Goal: Information Seeking & Learning: Learn about a topic

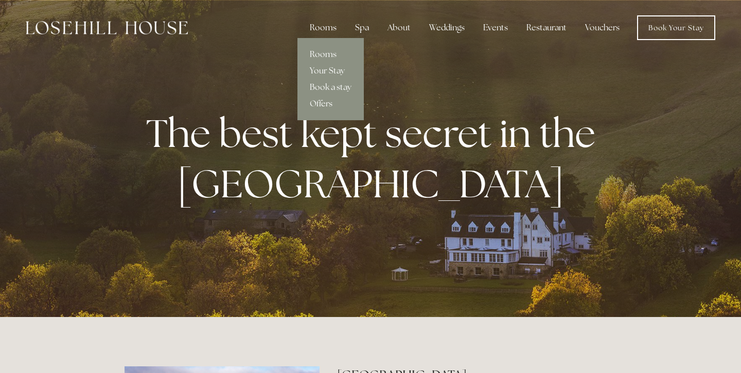
click at [331, 31] on div "Rooms" at bounding box center [322, 27] width 43 height 21
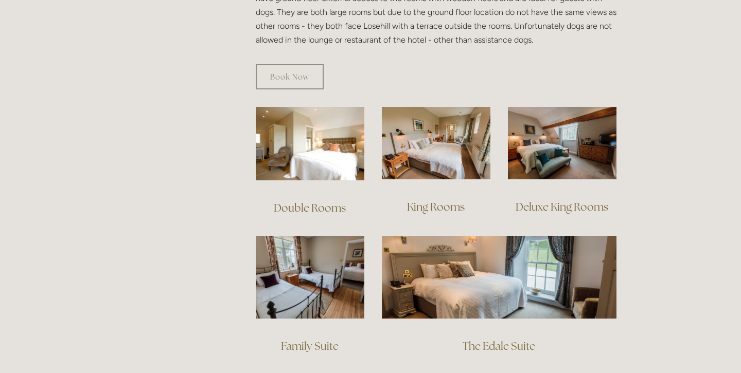
scroll to position [674, 0]
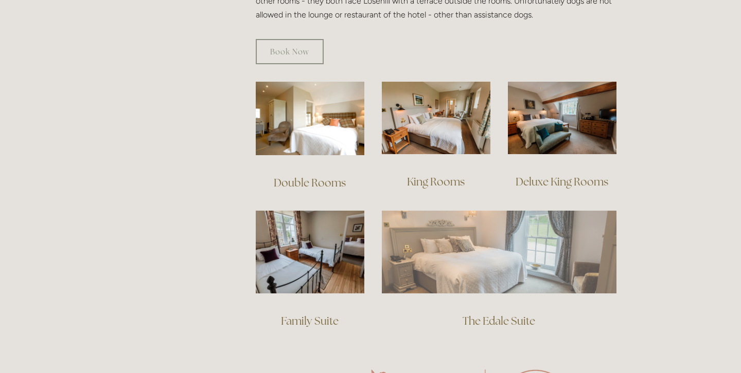
click at [532, 233] on img at bounding box center [499, 252] width 235 height 82
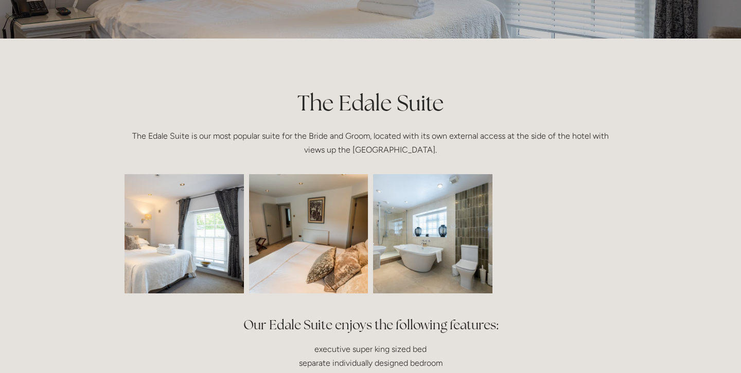
scroll to position [179, 0]
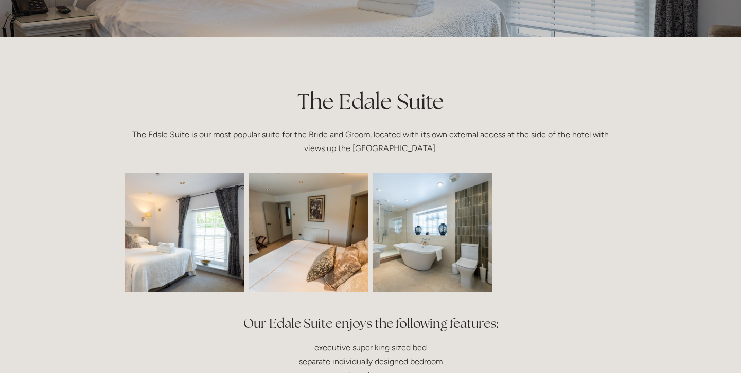
click at [173, 244] on img at bounding box center [159, 232] width 179 height 119
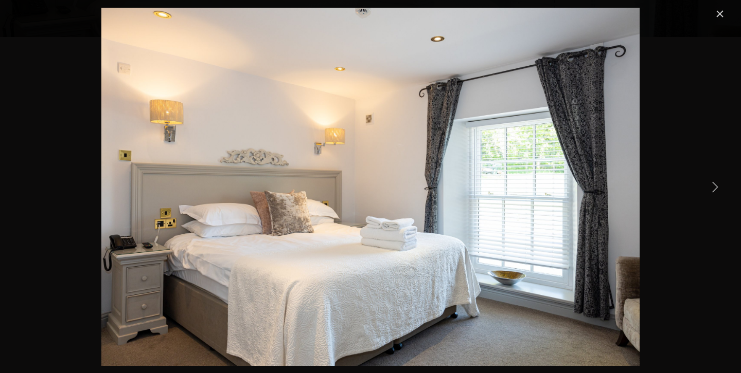
click at [715, 183] on link "Next Item" at bounding box center [714, 186] width 23 height 23
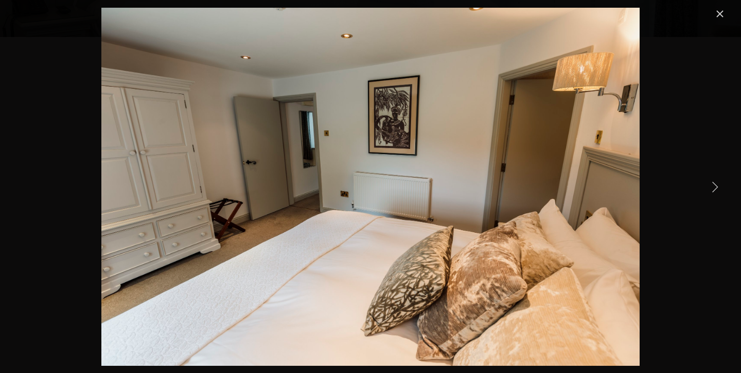
click at [715, 183] on link "Next Item" at bounding box center [714, 186] width 23 height 23
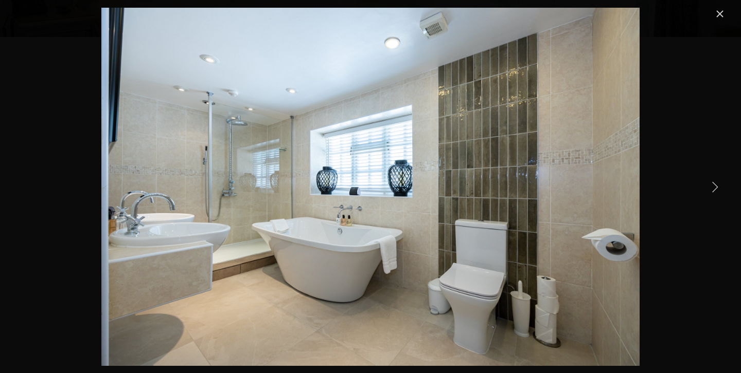
click at [715, 184] on link "Next Item" at bounding box center [714, 186] width 23 height 23
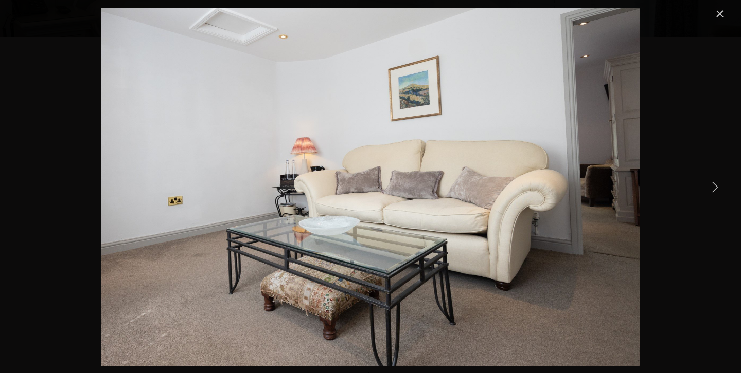
click at [715, 180] on link "Next Item" at bounding box center [714, 186] width 23 height 23
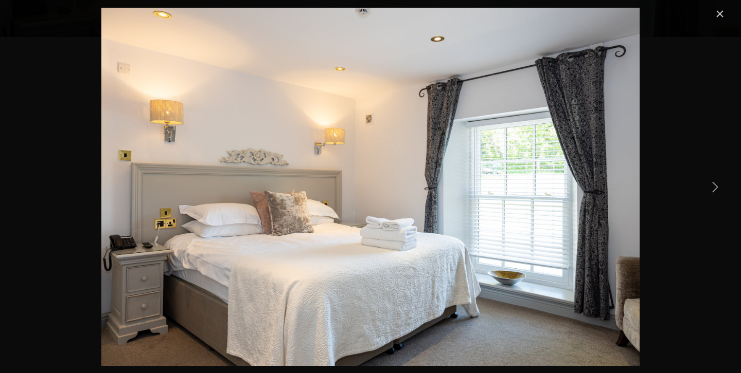
click at [717, 16] on link "Close" at bounding box center [719, 14] width 12 height 12
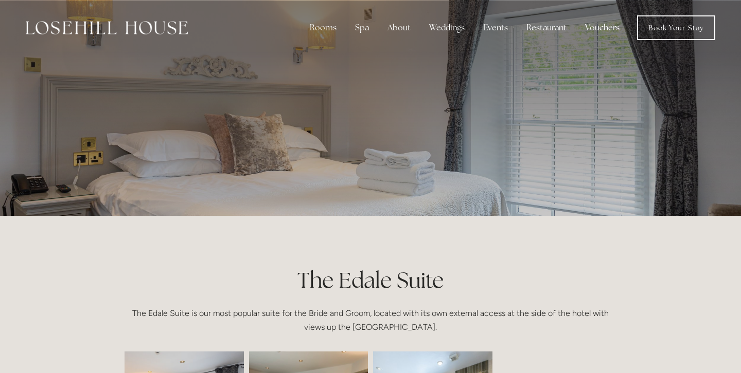
scroll to position [0, 0]
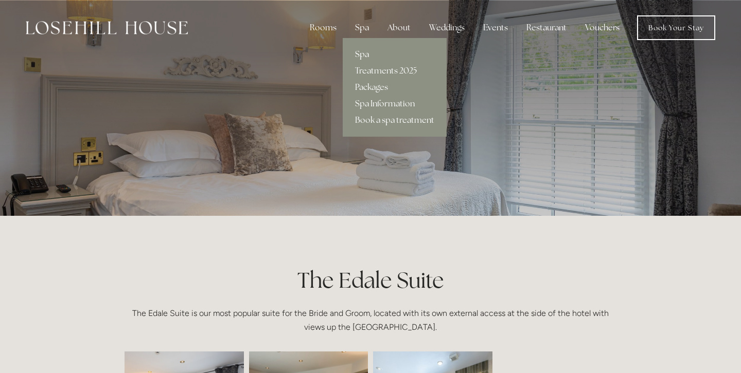
click at [364, 53] on link "Spa" at bounding box center [395, 54] width 104 height 16
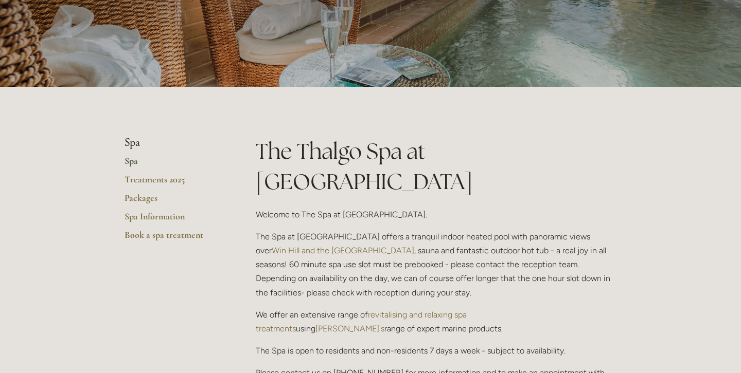
scroll to position [132, 0]
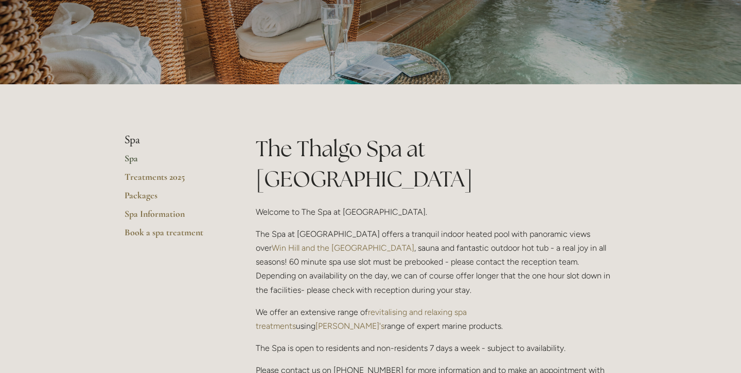
click at [131, 163] on link "Spa" at bounding box center [173, 162] width 98 height 19
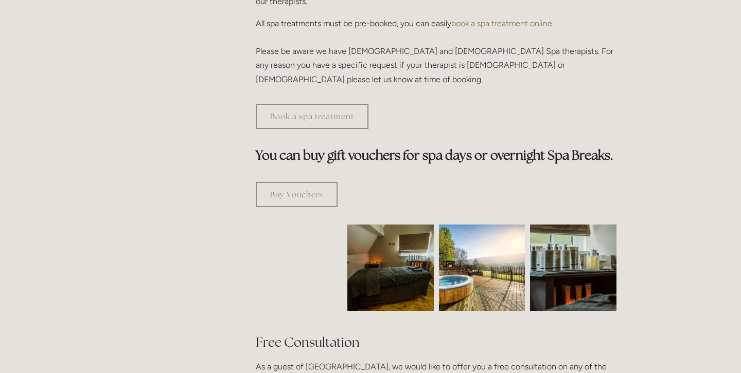
scroll to position [516, 0]
click at [378, 248] on img at bounding box center [391, 267] width 130 height 86
click at [381, 243] on img at bounding box center [391, 267] width 130 height 86
click at [393, 229] on img at bounding box center [391, 267] width 130 height 86
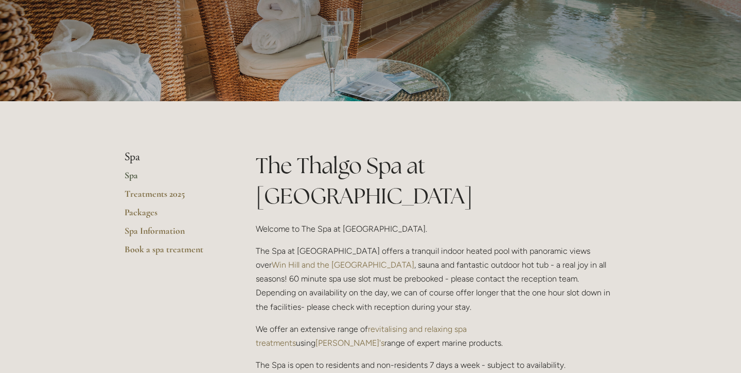
scroll to position [103, 0]
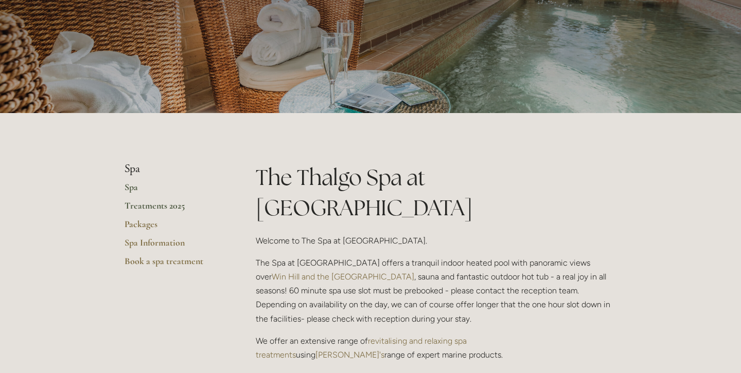
click at [177, 207] on link "Treatments 2025" at bounding box center [173, 209] width 98 height 19
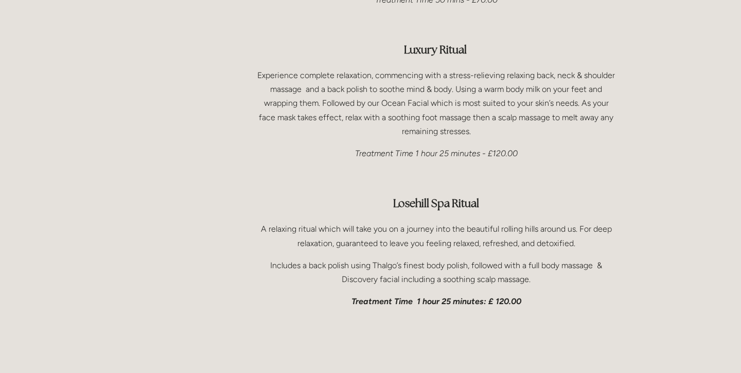
scroll to position [1622, 0]
